Goal: Browse casually

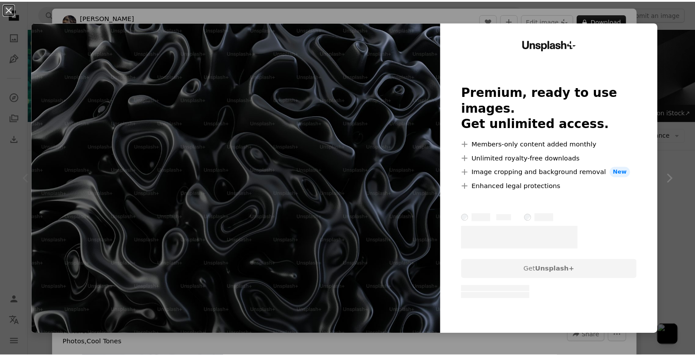
scroll to position [657, 0]
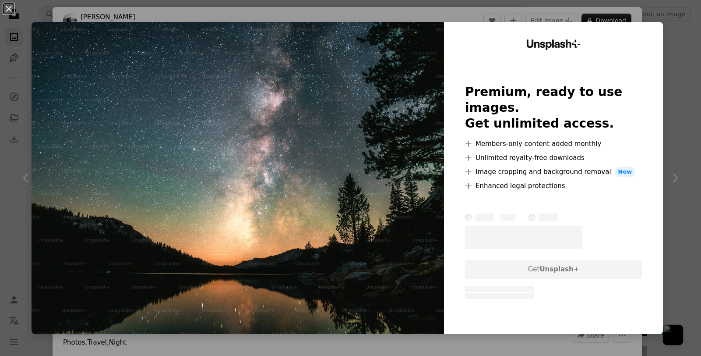
scroll to position [511, 0]
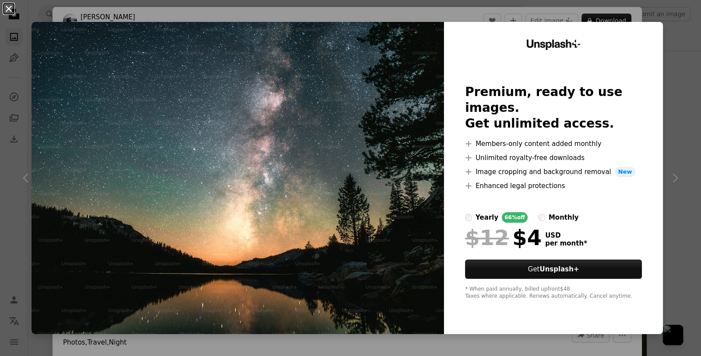
click at [14, 14] on button "An X shape" at bounding box center [9, 9] width 11 height 11
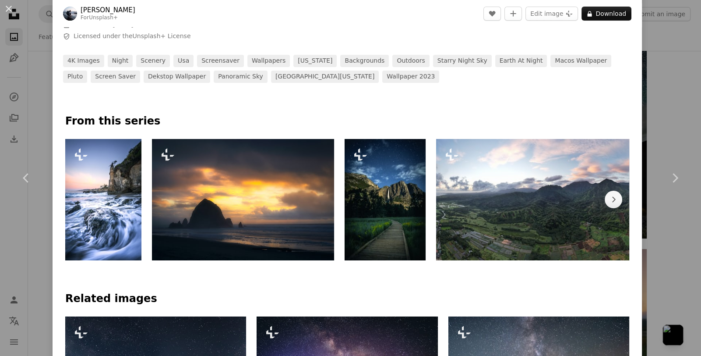
scroll to position [365, 0]
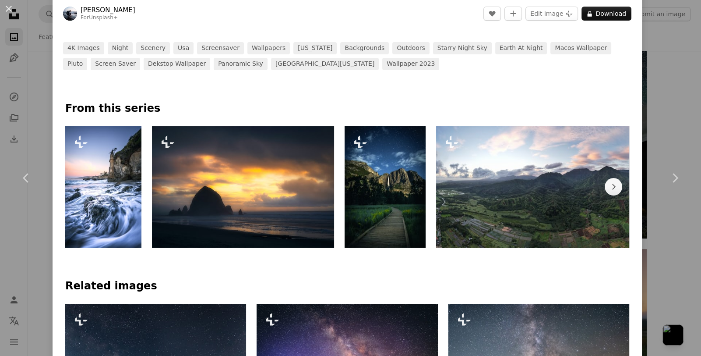
click at [298, 199] on img at bounding box center [243, 186] width 182 height 121
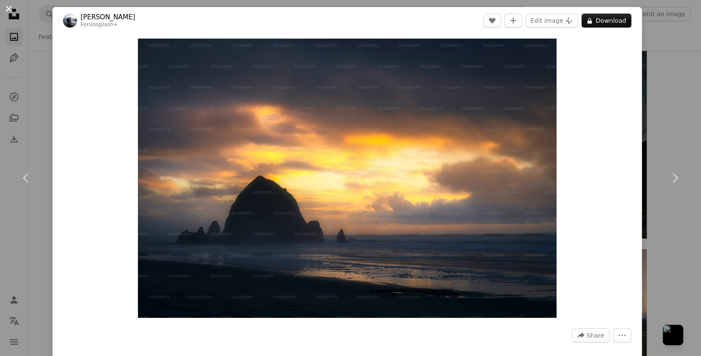
click at [10, 13] on button "An X shape" at bounding box center [9, 9] width 11 height 11
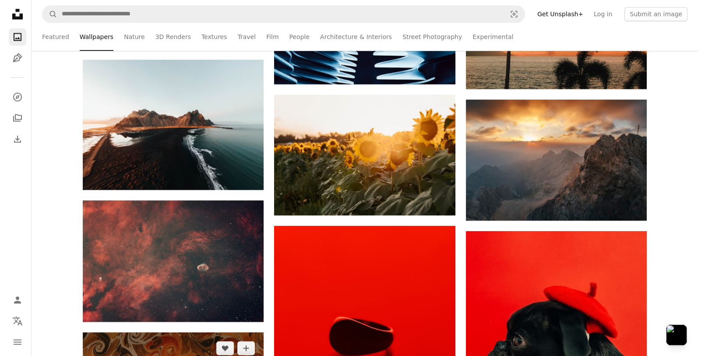
scroll to position [1460, 0]
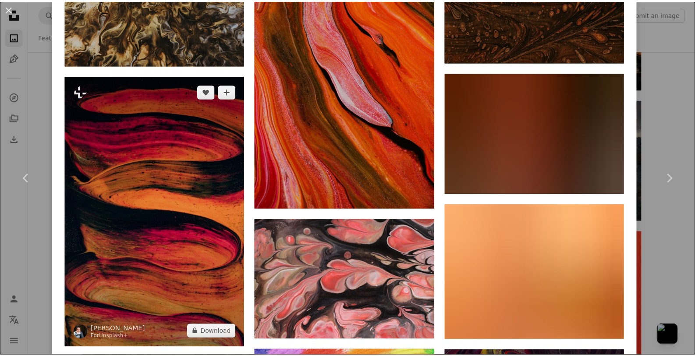
scroll to position [1168, 0]
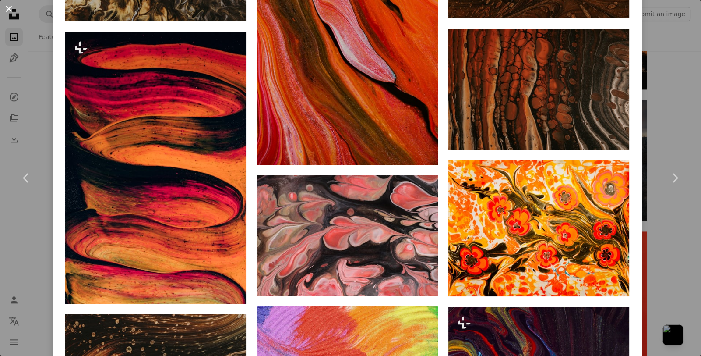
click at [11, 8] on button "An X shape" at bounding box center [9, 9] width 11 height 11
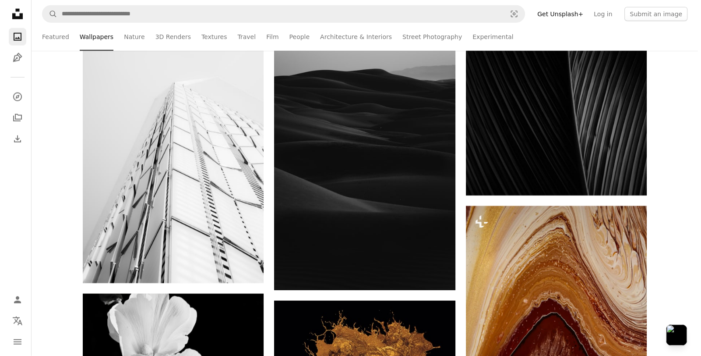
scroll to position [2555, 0]
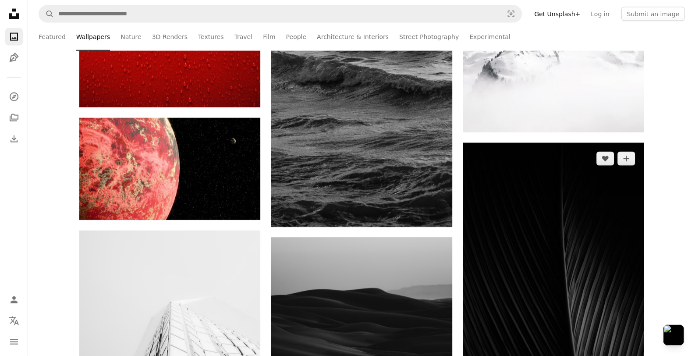
click at [541, 216] on img at bounding box center [553, 279] width 181 height 272
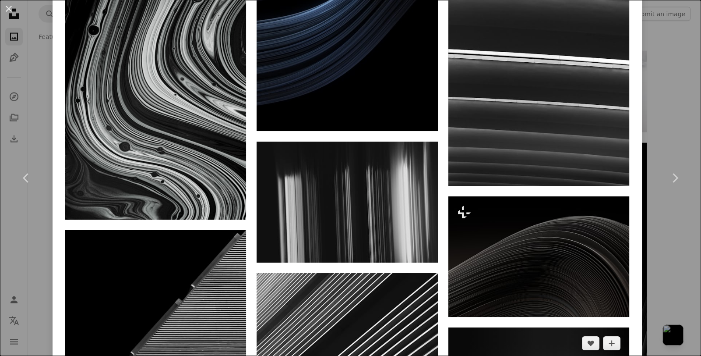
scroll to position [1241, 0]
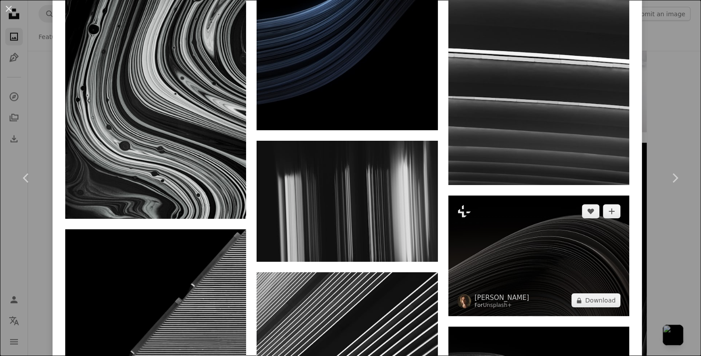
click at [512, 195] on img at bounding box center [539, 255] width 181 height 120
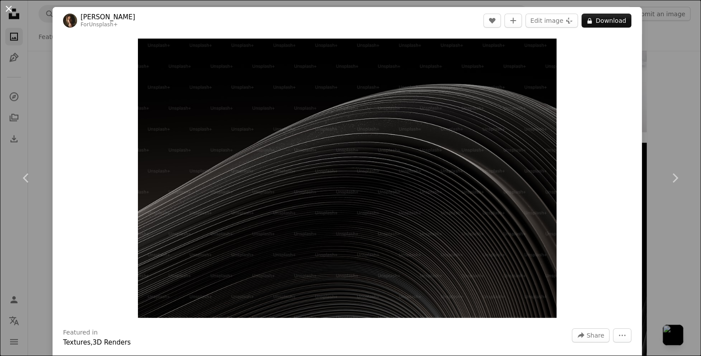
click at [9, 9] on button "An X shape" at bounding box center [9, 9] width 11 height 11
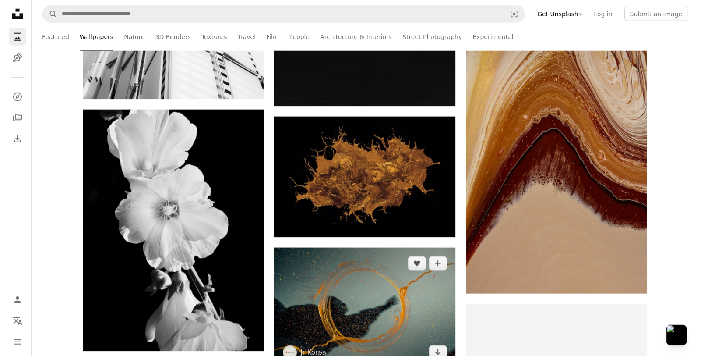
scroll to position [2701, 0]
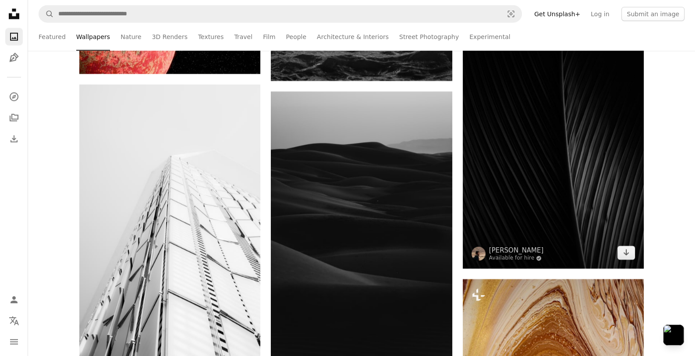
click at [546, 179] on img at bounding box center [553, 133] width 181 height 272
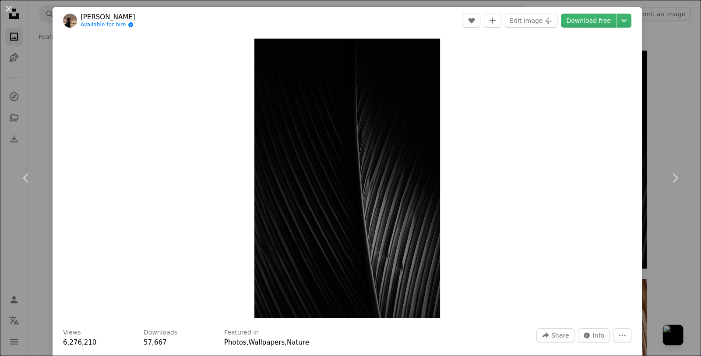
scroll to position [438, 0]
